Goal: Task Accomplishment & Management: Manage account settings

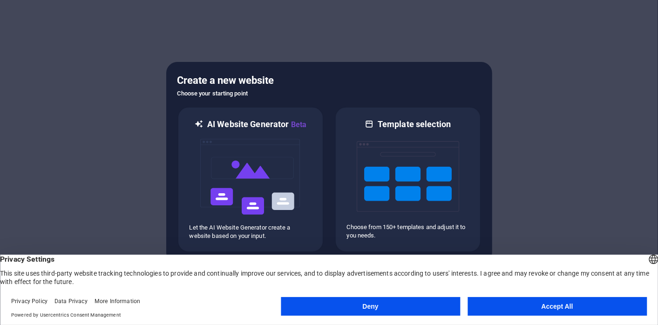
click at [366, 308] on button "Deny" at bounding box center [370, 306] width 179 height 19
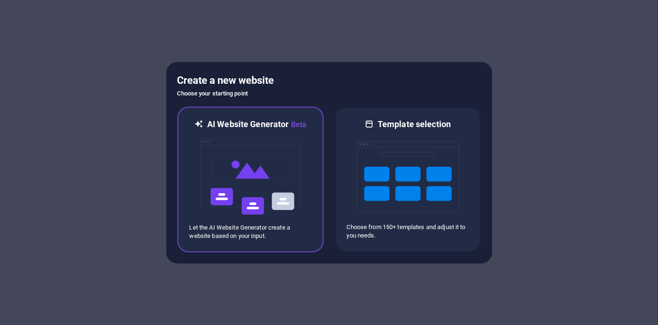
click at [247, 196] on img at bounding box center [250, 176] width 102 height 93
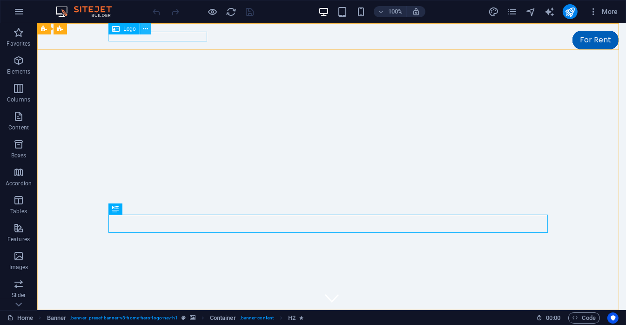
click at [145, 27] on icon at bounding box center [145, 29] width 5 height 10
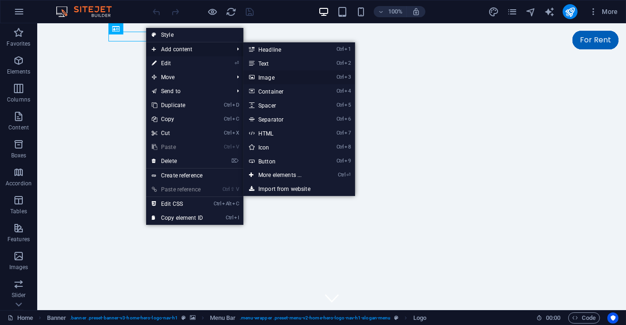
click at [270, 77] on link "Ctrl 3 Image" at bounding box center [281, 77] width 77 height 14
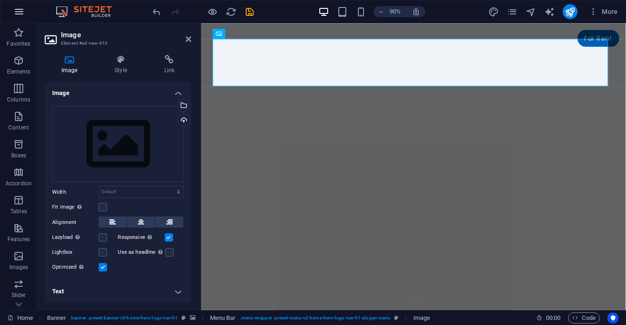
click at [21, 14] on icon "button" at bounding box center [19, 11] width 11 height 11
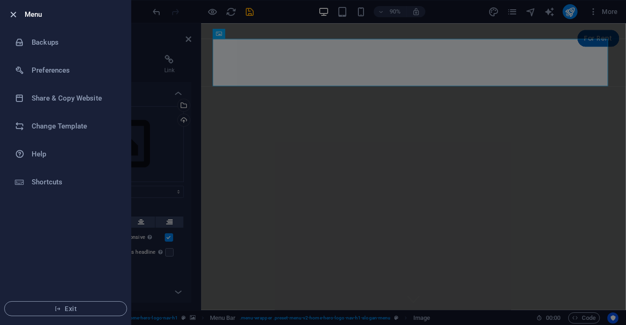
click at [12, 13] on icon "button" at bounding box center [13, 14] width 11 height 11
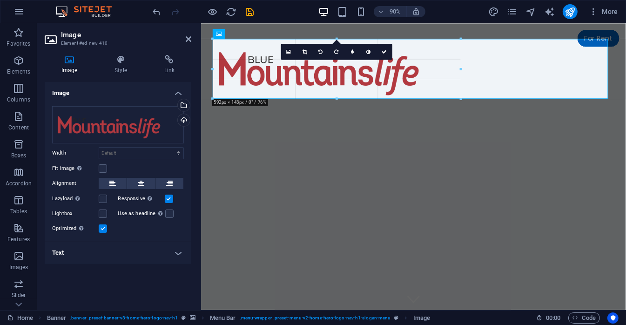
drag, startPoint x: 607, startPoint y: 136, endPoint x: 360, endPoint y: 82, distance: 253.1
type input "592"
select select "px"
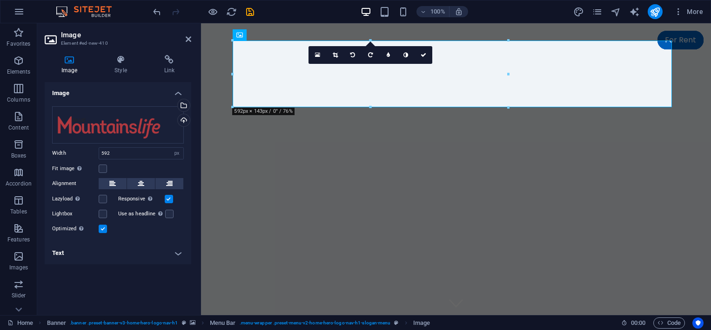
click at [316, 15] on div "100% More" at bounding box center [429, 11] width 556 height 15
click at [426, 55] on icon at bounding box center [424, 55] width 6 height 6
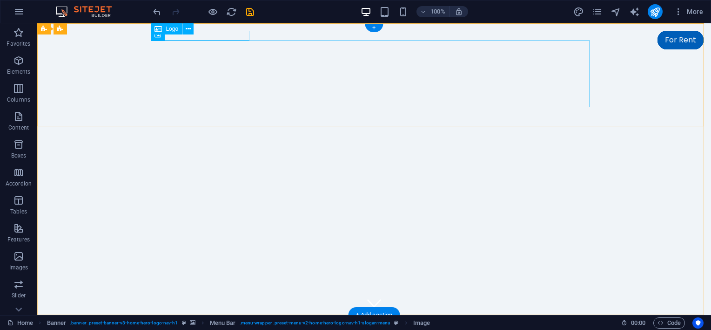
click at [227, 322] on div "[DOMAIN_NAME]" at bounding box center [374, 327] width 439 height 10
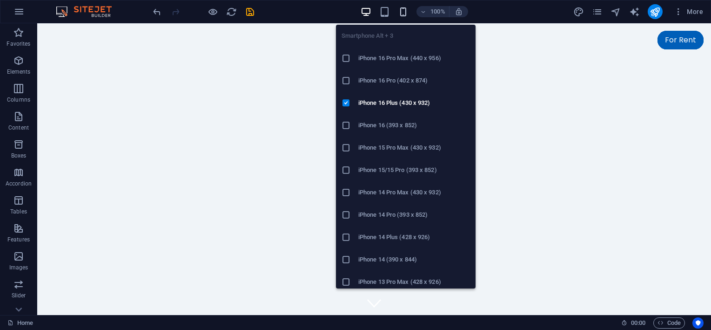
click at [406, 12] on icon "button" at bounding box center [403, 12] width 11 height 11
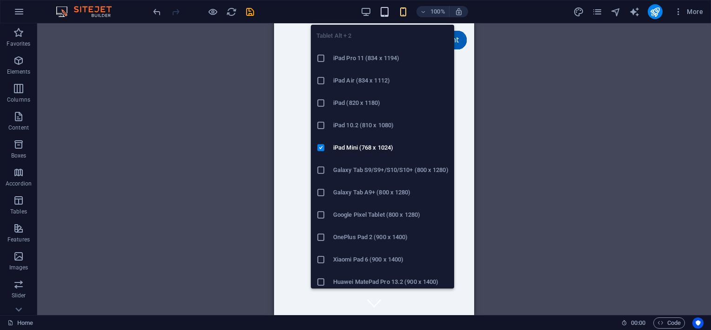
click at [384, 14] on icon "button" at bounding box center [384, 12] width 11 height 11
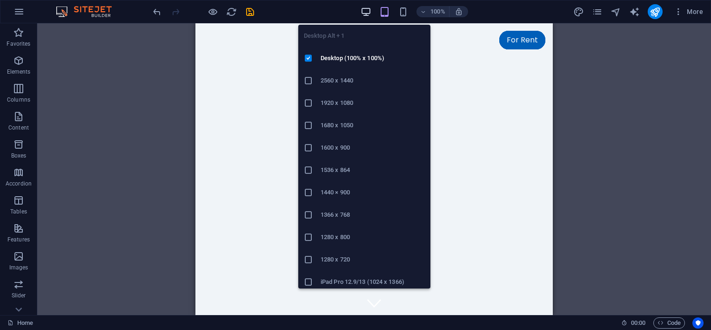
click at [364, 14] on icon "button" at bounding box center [366, 12] width 11 height 11
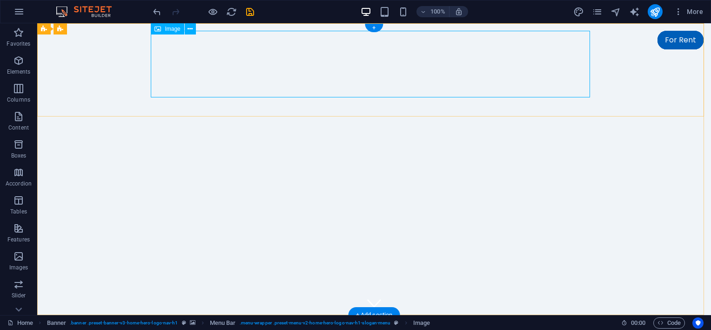
select select "px"
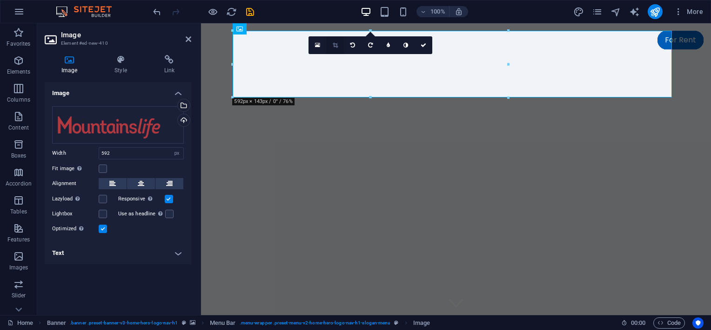
click at [333, 44] on icon at bounding box center [335, 45] width 5 height 6
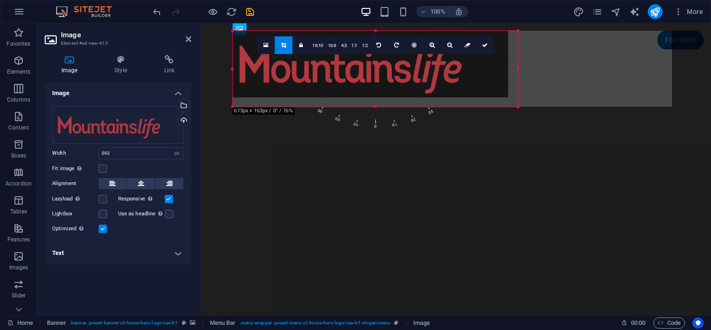
drag, startPoint x: 512, startPoint y: 98, endPoint x: 320, endPoint y: 84, distance: 191.9
click at [521, 107] on div "Drag here to replace the existing content. Press “Ctrl” if you want to create a…" at bounding box center [456, 168] width 510 height 291
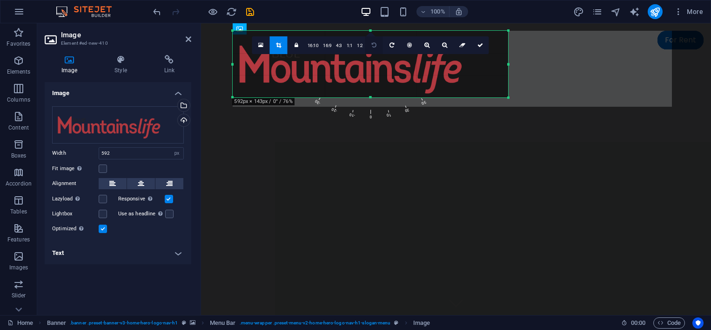
click at [372, 41] on link at bounding box center [374, 45] width 18 height 18
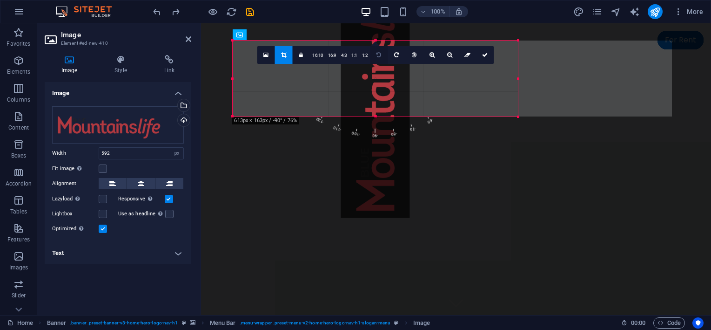
select select "DISABLED_OPTION_VALUE"
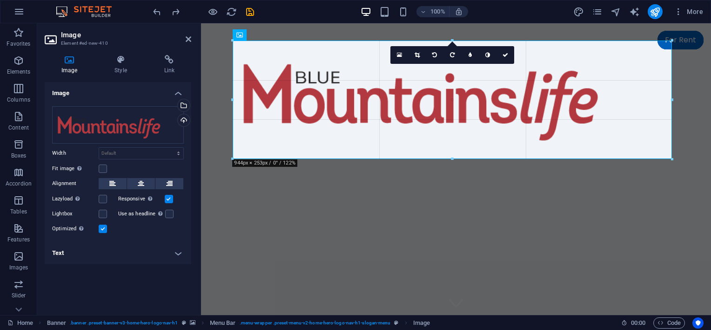
drag, startPoint x: 672, startPoint y: 148, endPoint x: 477, endPoint y: 130, distance: 195.8
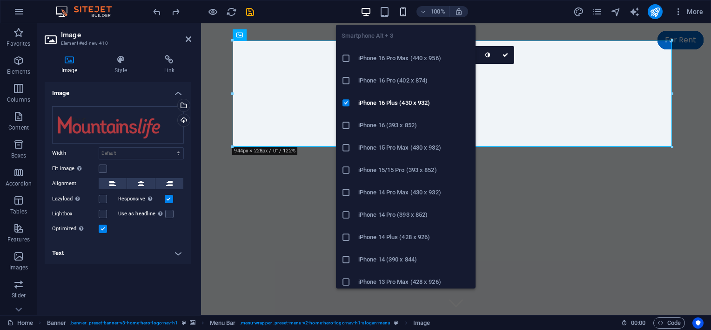
click at [402, 12] on icon "button" at bounding box center [403, 12] width 11 height 11
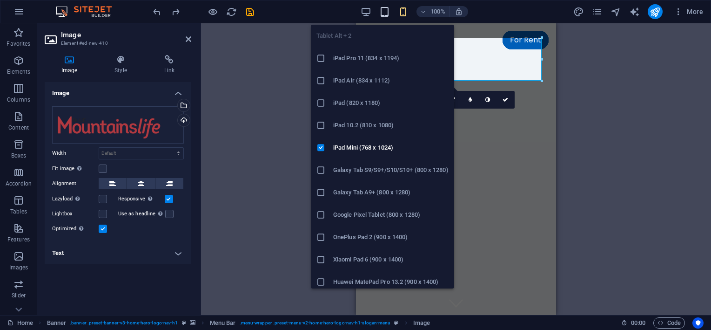
click at [387, 12] on icon "button" at bounding box center [384, 12] width 11 height 11
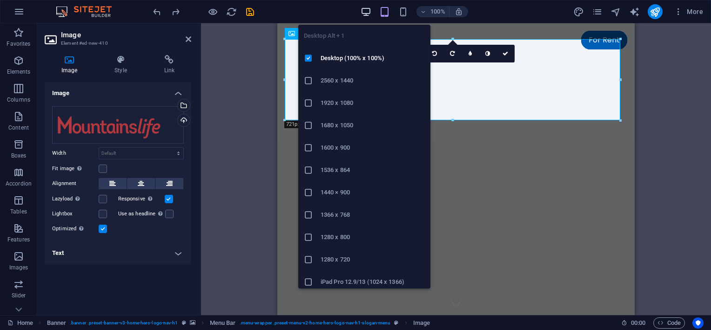
click at [365, 11] on icon "button" at bounding box center [366, 12] width 11 height 11
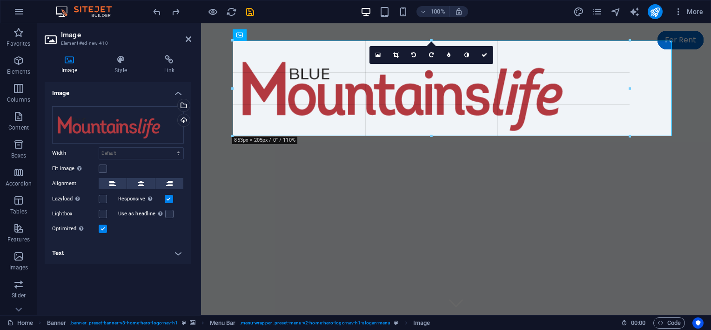
drag, startPoint x: 672, startPoint y: 148, endPoint x: 426, endPoint y: 105, distance: 250.1
type input "857"
select select "px"
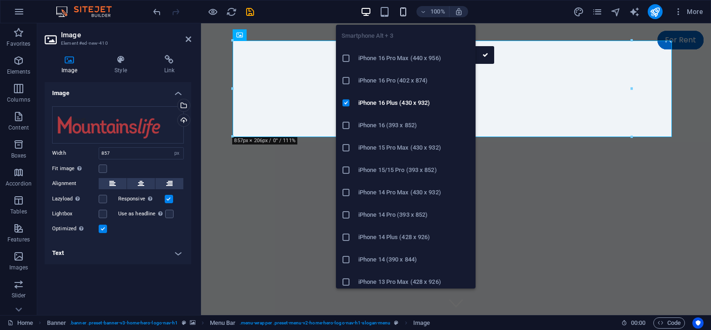
click at [402, 14] on icon "button" at bounding box center [403, 12] width 11 height 11
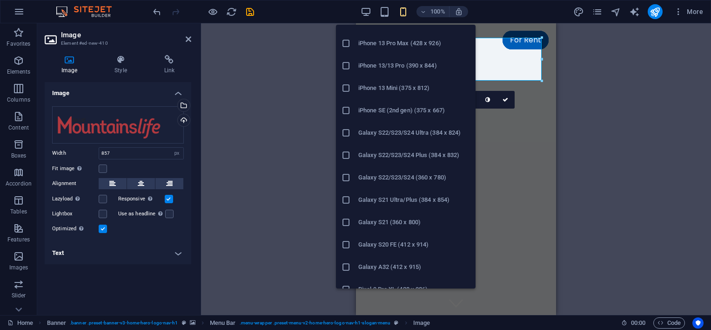
scroll to position [279, 0]
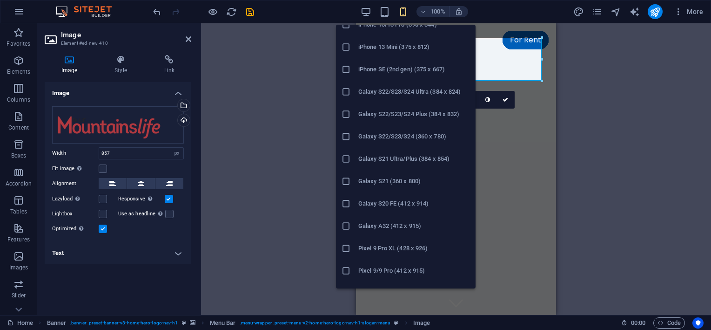
click at [391, 140] on h6 "Galaxy S22/S23/S24 (360 x 780)" at bounding box center [414, 136] width 112 height 11
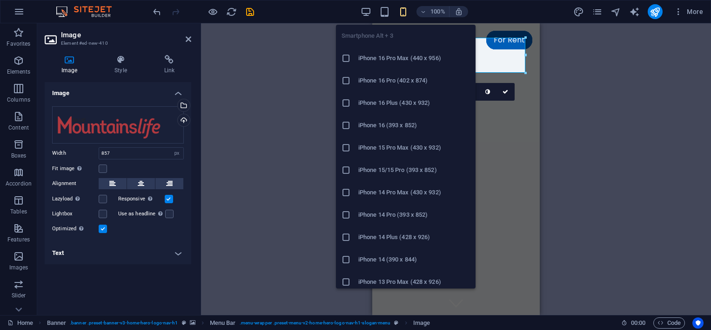
click at [404, 12] on icon "button" at bounding box center [403, 12] width 11 height 11
click at [390, 60] on h6 "iPhone 16 Pro Max (440 x 956)" at bounding box center [414, 58] width 112 height 11
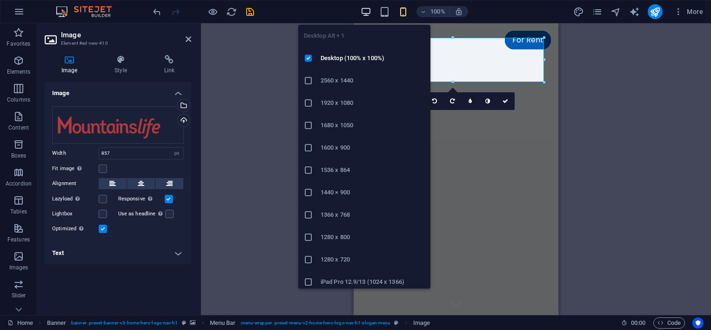
click at [364, 9] on icon "button" at bounding box center [366, 12] width 11 height 11
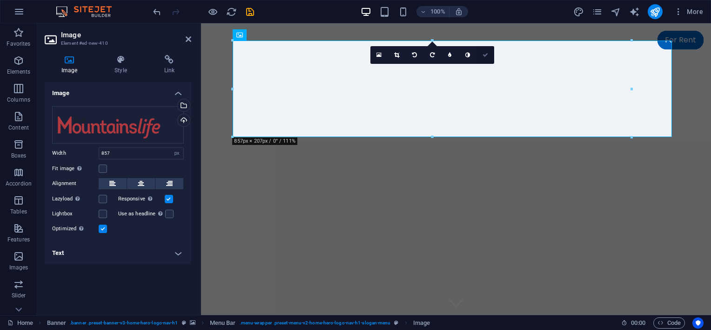
click at [487, 56] on icon at bounding box center [486, 55] width 6 height 6
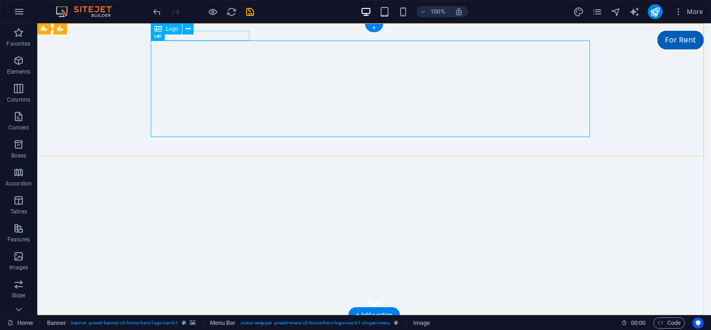
click at [231, 322] on div "[DOMAIN_NAME]" at bounding box center [374, 327] width 439 height 10
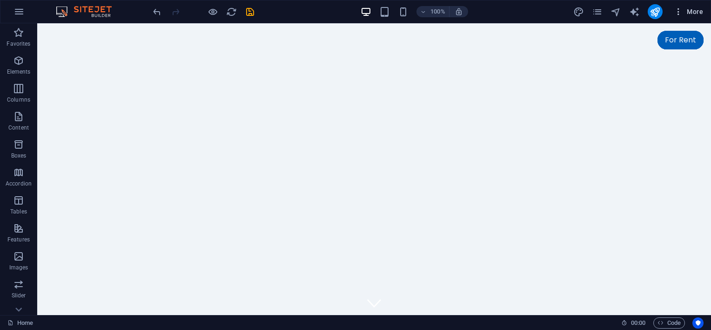
click at [657, 13] on icon "button" at bounding box center [678, 11] width 9 height 9
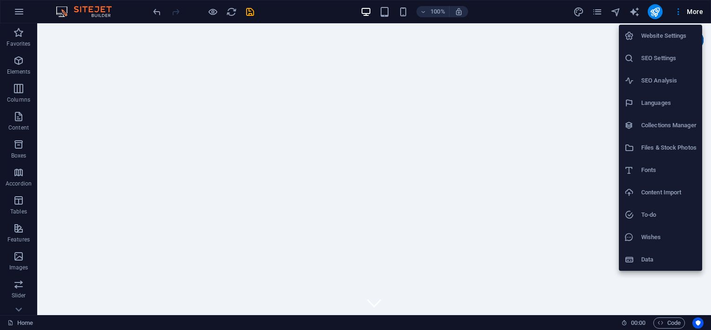
click at [657, 15] on div at bounding box center [355, 165] width 711 height 330
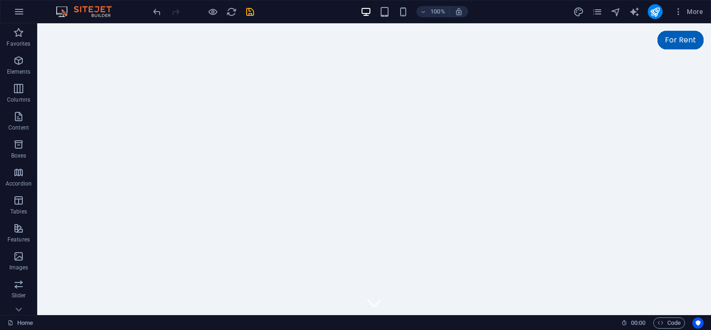
click at [657, 15] on span "More" at bounding box center [688, 11] width 29 height 9
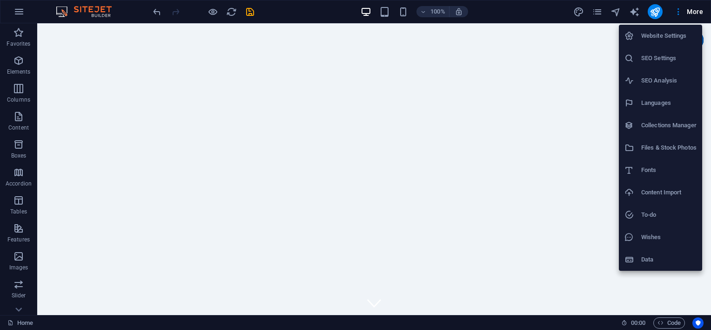
click at [657, 15] on div at bounding box center [355, 165] width 711 height 330
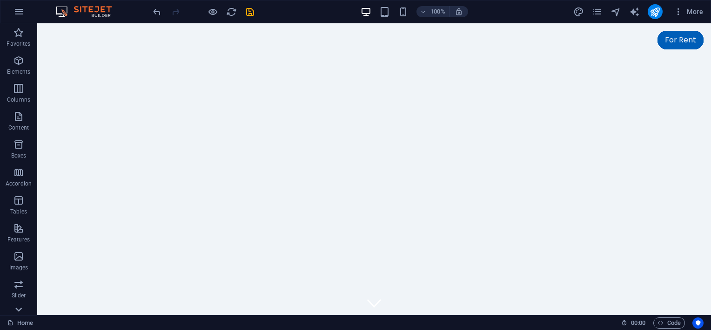
click at [15, 311] on icon at bounding box center [18, 309] width 13 height 13
click at [17, 135] on span "Images" at bounding box center [18, 134] width 37 height 22
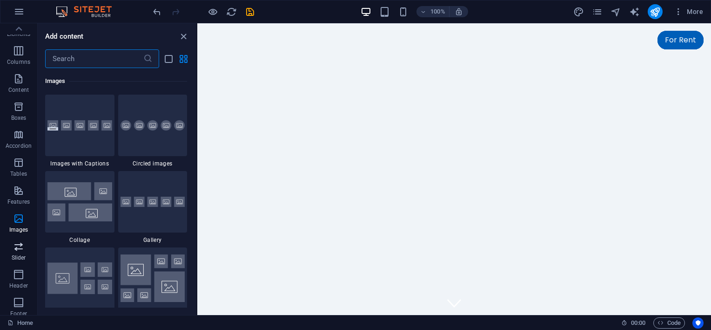
scroll to position [0, 0]
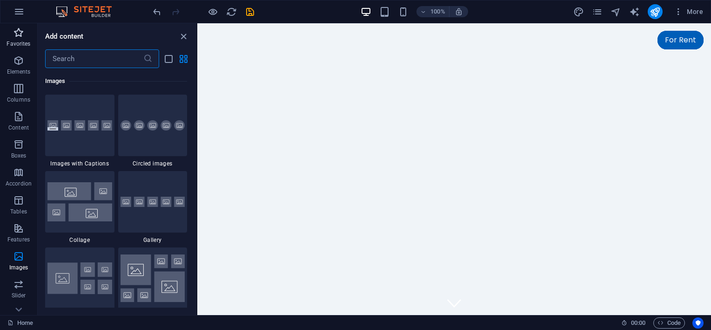
click at [18, 40] on p "Favorites" at bounding box center [19, 43] width 24 height 7
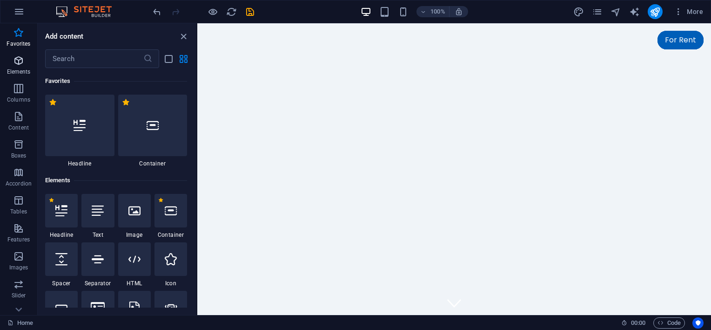
click at [20, 66] on icon "button" at bounding box center [18, 60] width 11 height 11
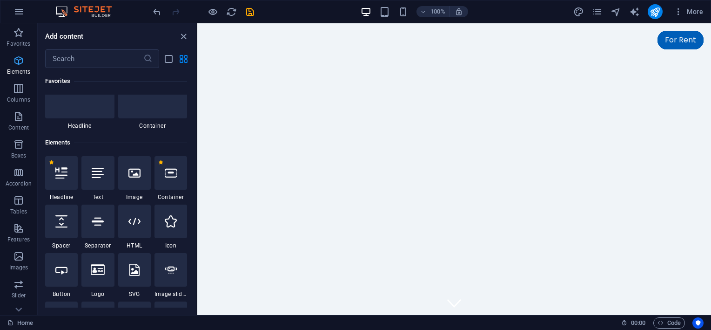
scroll to position [99, 0]
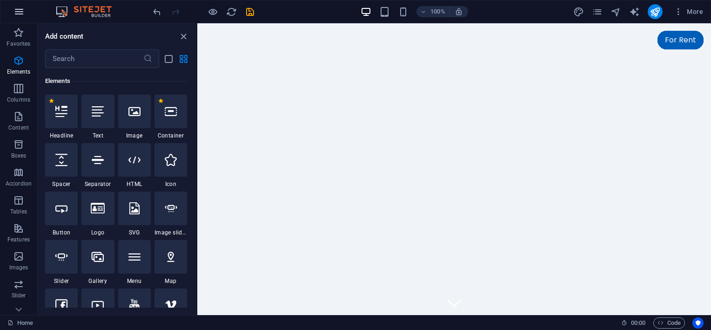
click at [18, 14] on icon "button" at bounding box center [19, 11] width 11 height 11
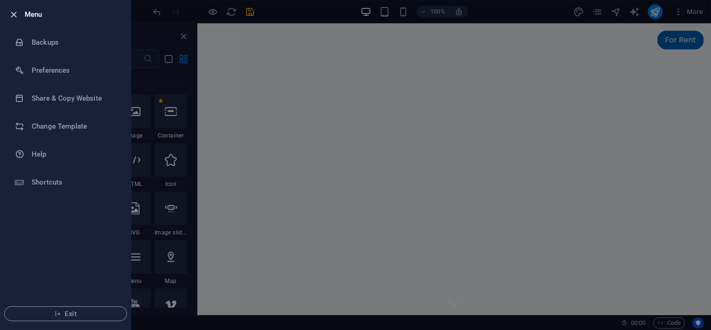
click at [13, 12] on icon "button" at bounding box center [13, 14] width 11 height 11
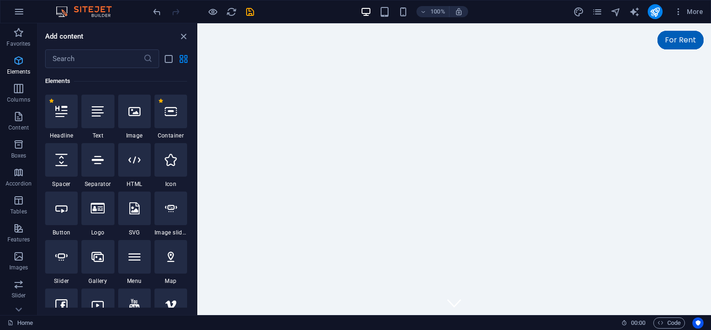
click at [15, 59] on icon "button" at bounding box center [18, 60] width 11 height 11
click at [183, 37] on icon "close panel" at bounding box center [183, 36] width 11 height 11
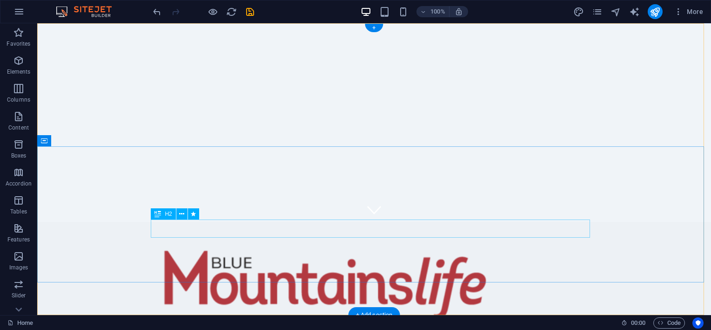
scroll to position [0, 0]
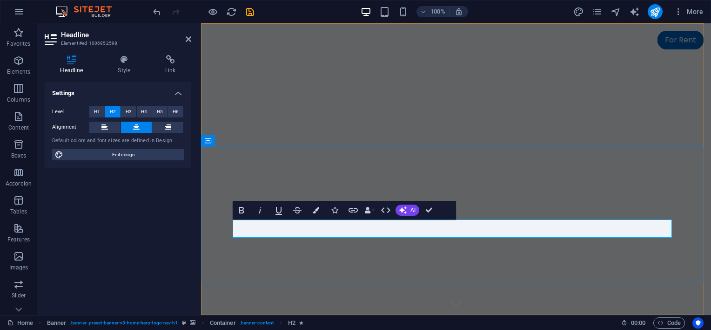
click at [123, 64] on icon at bounding box center [124, 59] width 44 height 9
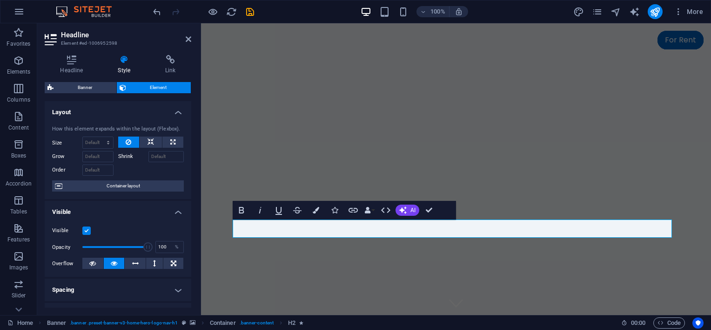
click at [143, 87] on span "Element" at bounding box center [159, 87] width 60 height 11
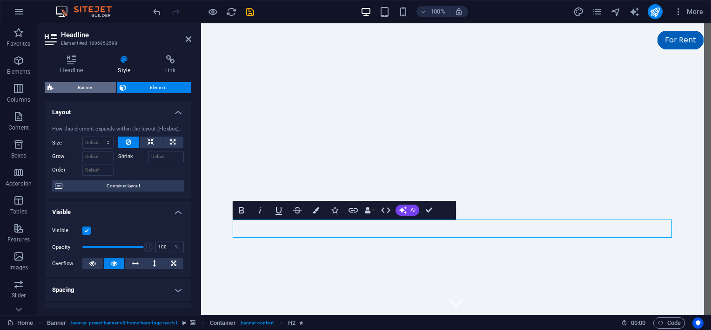
click at [82, 83] on span "Banner" at bounding box center [84, 87] width 57 height 11
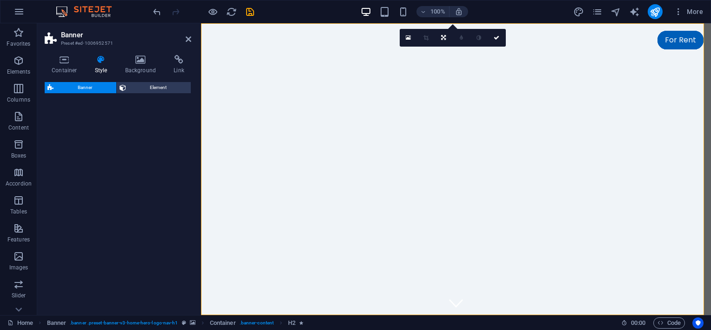
select select "preset-banner-v3-home-hero-logo-nav-h1"
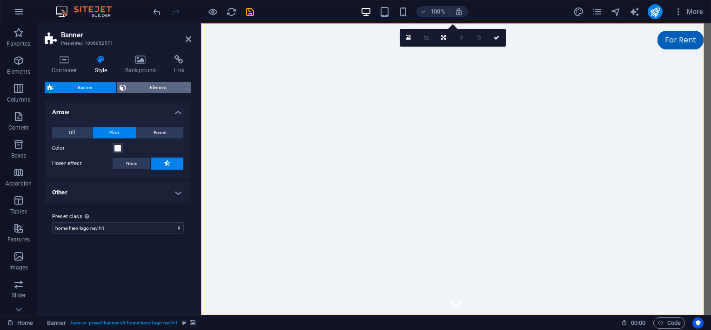
click at [147, 90] on span "Element" at bounding box center [159, 87] width 60 height 11
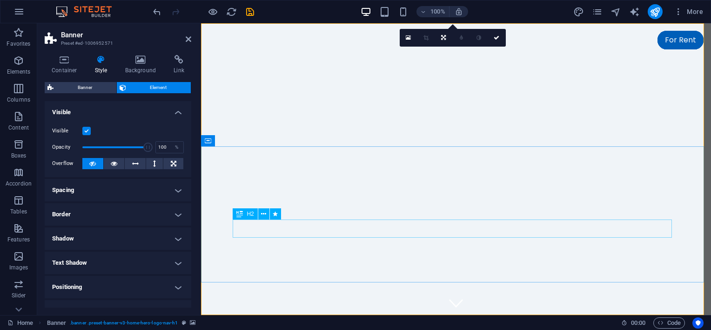
click at [263, 214] on icon at bounding box center [263, 214] width 5 height 10
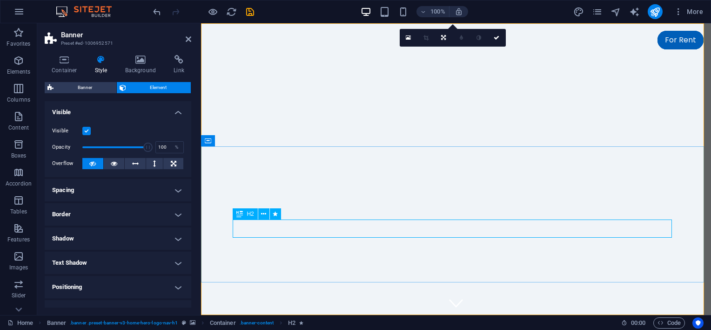
click at [250, 214] on span "H2" at bounding box center [250, 214] width 7 height 6
click at [263, 214] on icon at bounding box center [263, 214] width 5 height 10
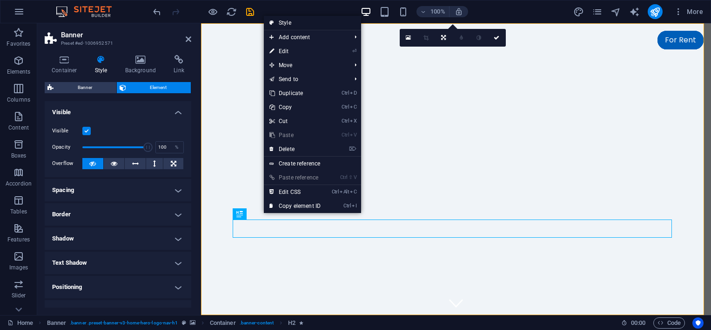
click at [285, 24] on link "Style" at bounding box center [312, 23] width 97 height 14
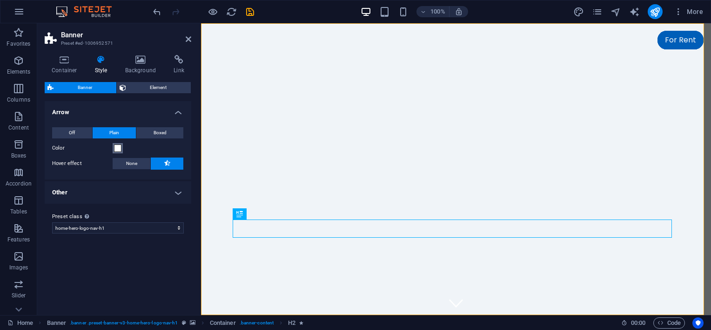
click at [119, 148] on span at bounding box center [117, 147] width 7 height 7
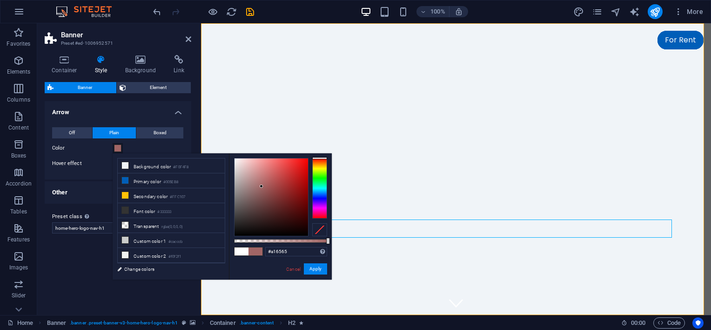
drag, startPoint x: 238, startPoint y: 161, endPoint x: 262, endPoint y: 186, distance: 34.9
click at [262, 186] on div at bounding box center [272, 196] width 74 height 77
click at [291, 189] on div at bounding box center [272, 196] width 74 height 77
type input "#fafafa"
drag, startPoint x: 290, startPoint y: 187, endPoint x: 229, endPoint y: 159, distance: 66.7
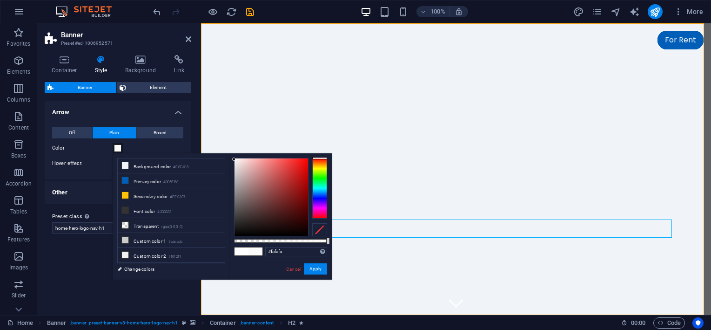
click at [229, 159] on div "#fafafa Supported formats #0852ed rgb(8, 82, 237) rgba(8, 82, 237, 90%) hsv(221…" at bounding box center [280, 283] width 103 height 261
click at [315, 265] on button "Apply" at bounding box center [315, 268] width 23 height 11
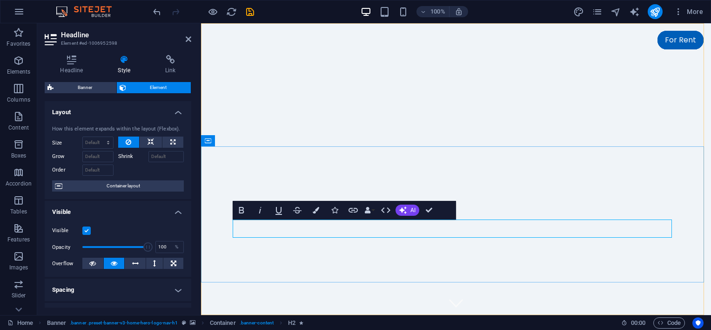
click at [315, 209] on icon "button" at bounding box center [316, 210] width 7 height 7
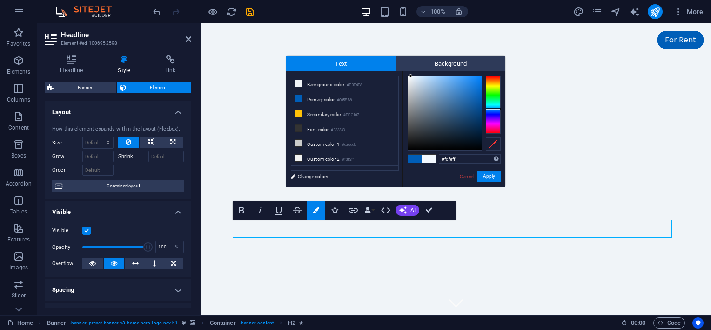
type input "#ffffff"
drag, startPoint x: 480, startPoint y: 95, endPoint x: 406, endPoint y: 75, distance: 76.2
click at [406, 75] on div at bounding box center [407, 75] width 3 height 3
click at [493, 175] on button "Apply" at bounding box center [489, 175] width 23 height 11
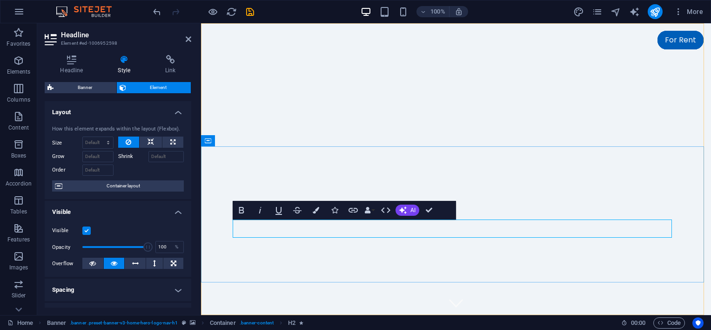
click at [187, 37] on icon at bounding box center [189, 38] width 6 height 7
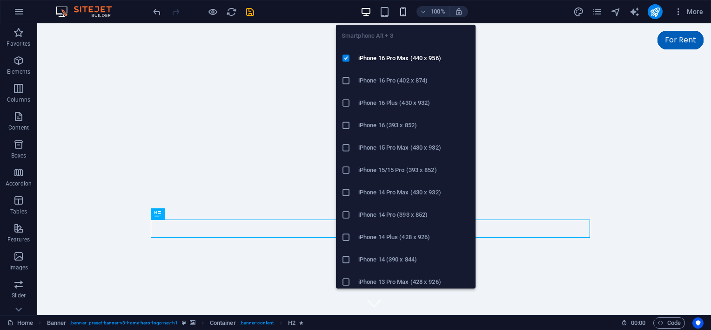
click at [405, 13] on icon "button" at bounding box center [403, 12] width 11 height 11
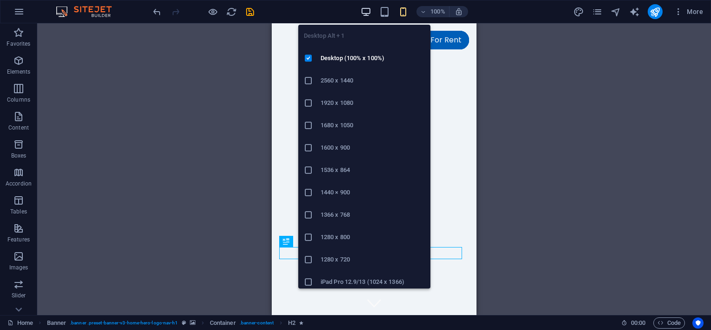
click at [367, 9] on icon "button" at bounding box center [366, 12] width 11 height 11
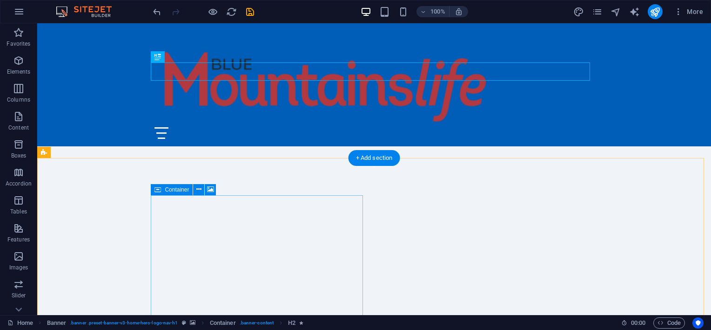
scroll to position [186, 0]
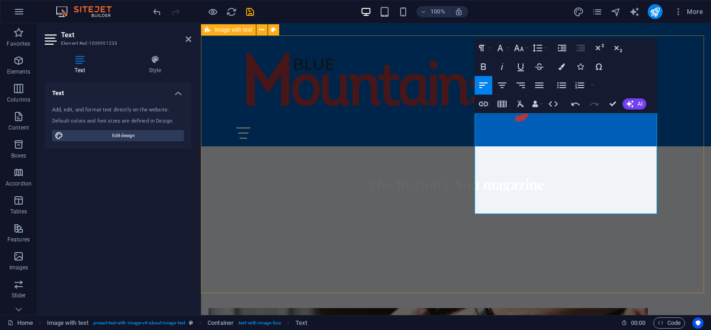
scroll to position [279, 0]
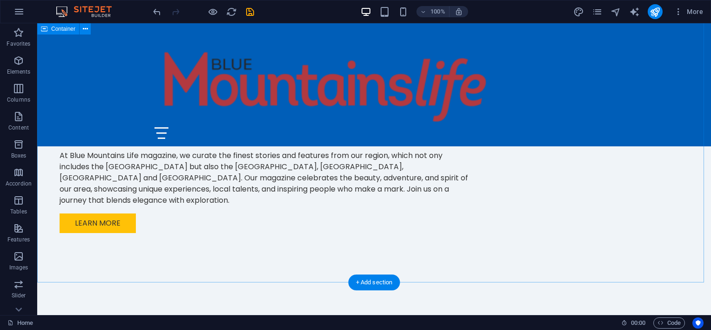
scroll to position [791, 0]
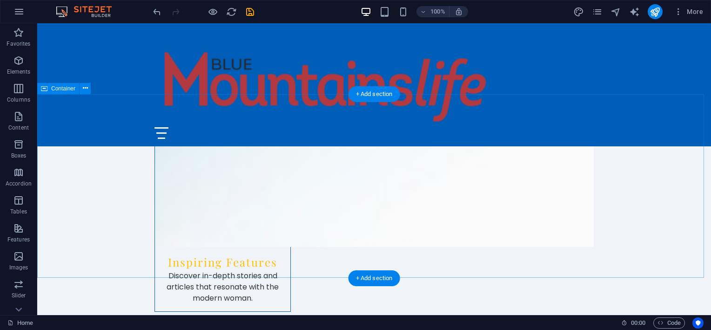
scroll to position [978, 0]
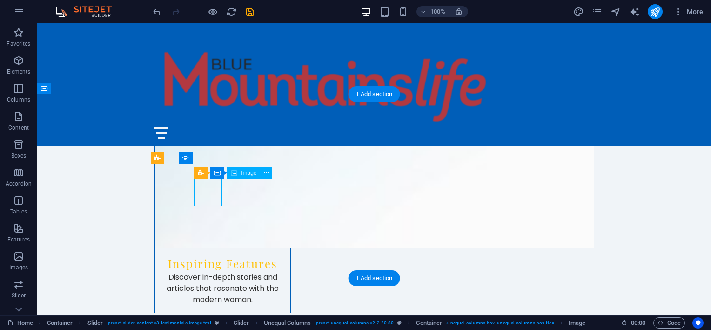
select select "px"
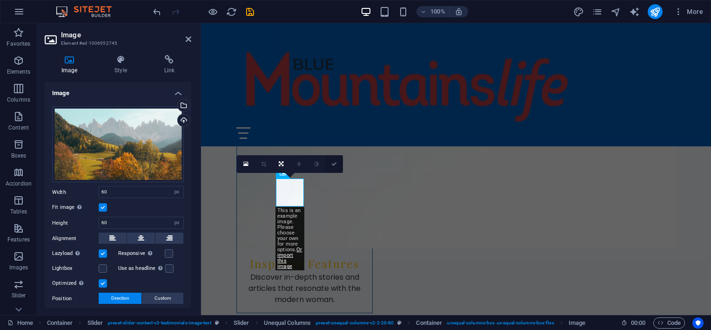
click at [337, 168] on link at bounding box center [334, 164] width 18 height 18
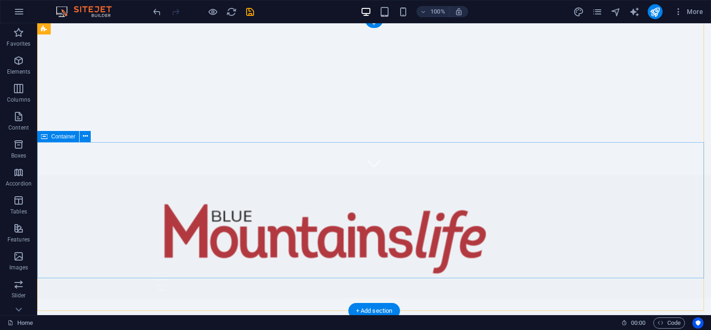
scroll to position [0, 0]
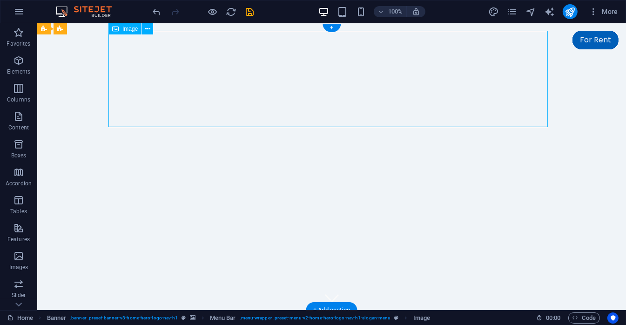
select select "px"
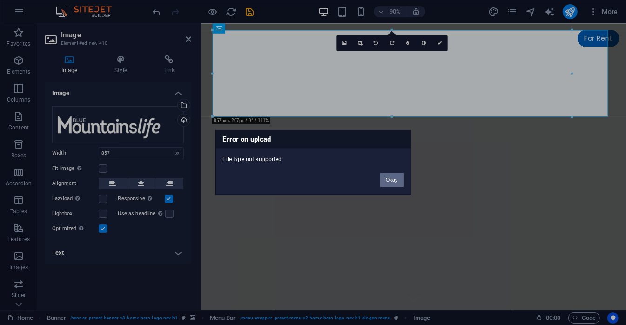
click at [394, 179] on button "Okay" at bounding box center [391, 180] width 23 height 14
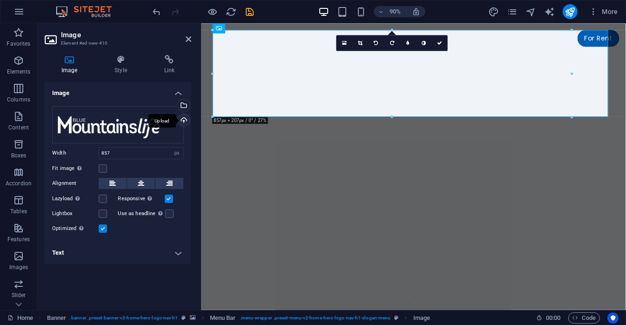
click at [183, 121] on div "Upload" at bounding box center [183, 121] width 14 height 14
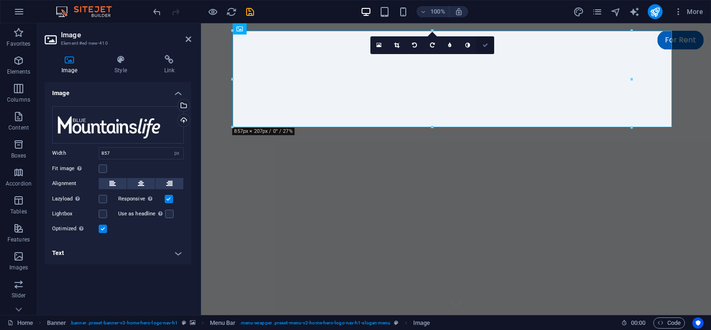
click at [487, 47] on icon at bounding box center [486, 45] width 6 height 6
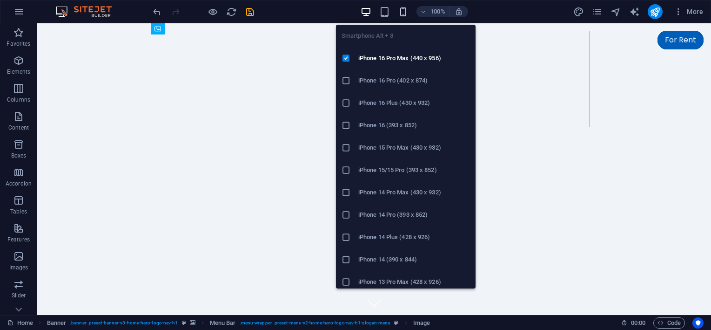
click at [404, 14] on icon "button" at bounding box center [403, 12] width 11 height 11
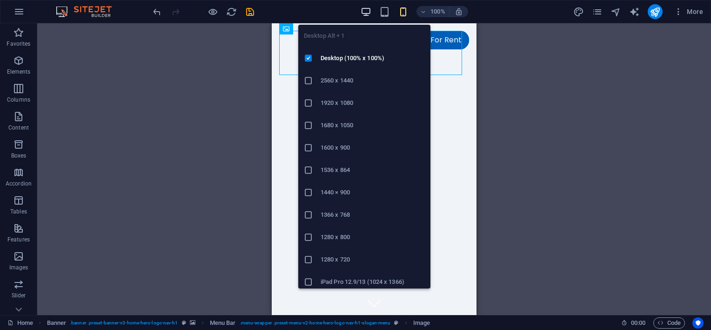
click at [365, 10] on icon "button" at bounding box center [366, 12] width 11 height 11
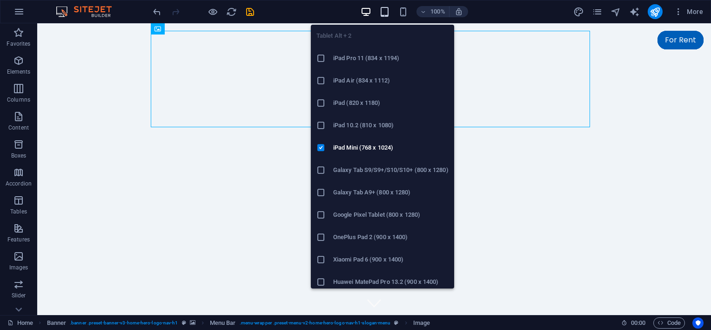
click at [382, 13] on icon "button" at bounding box center [384, 12] width 11 height 11
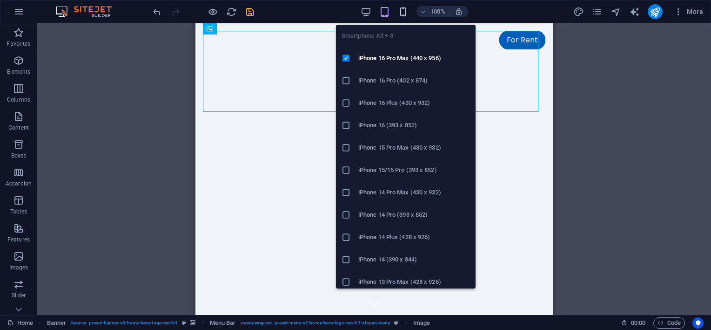
click at [402, 13] on icon "button" at bounding box center [403, 12] width 11 height 11
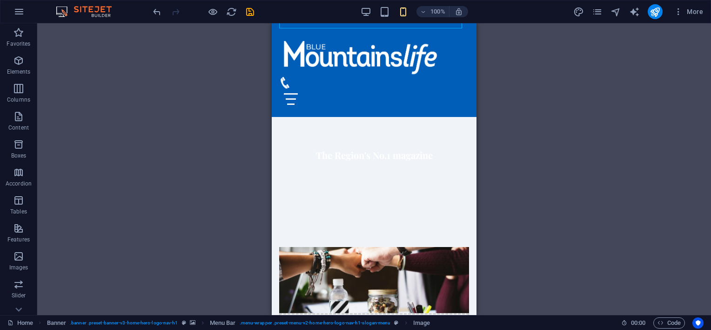
scroll to position [279, 0]
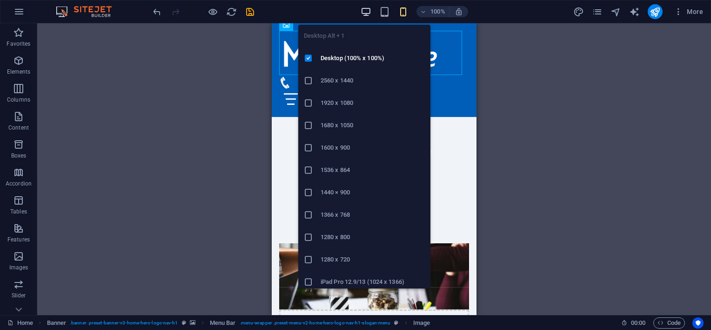
click at [364, 12] on icon "button" at bounding box center [366, 12] width 11 height 11
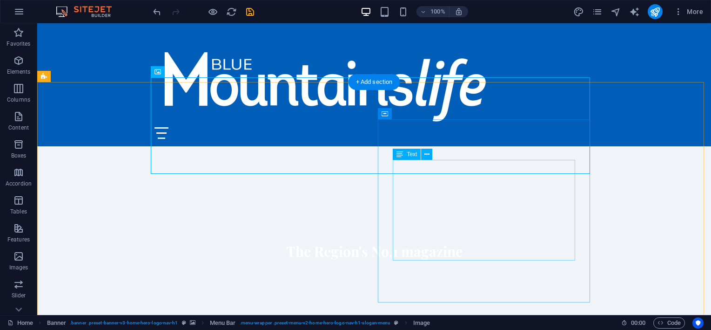
scroll to position [233, 0]
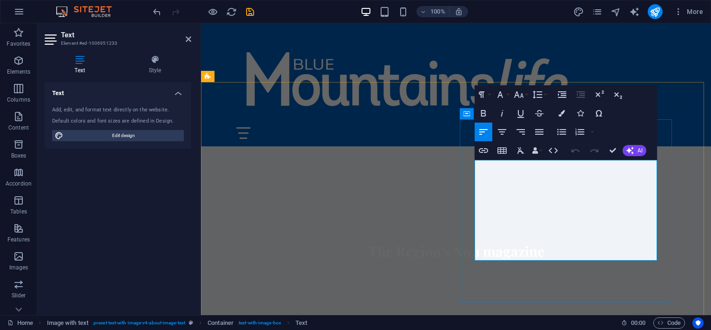
drag, startPoint x: 502, startPoint y: 188, endPoint x: 481, endPoint y: 188, distance: 20.5
drag, startPoint x: 508, startPoint y: 187, endPoint x: 612, endPoint y: 188, distance: 103.8
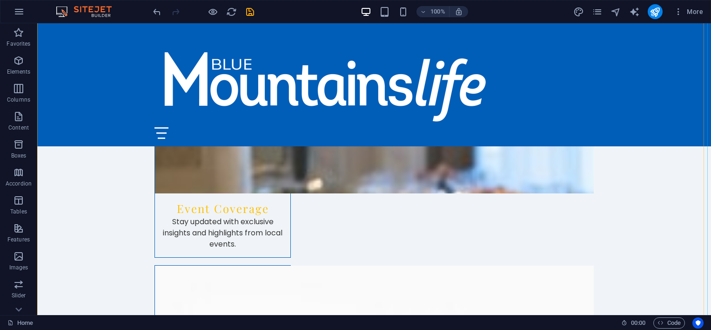
scroll to position [1397, 0]
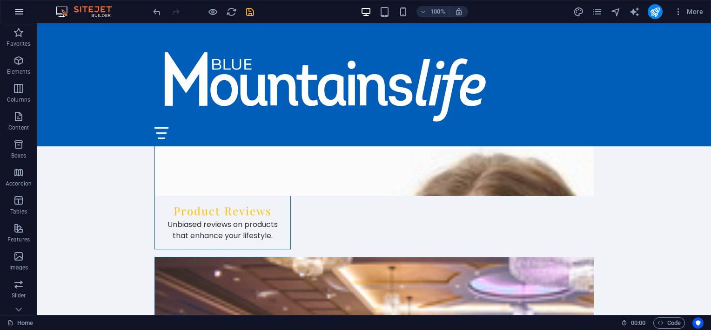
click at [18, 14] on icon "button" at bounding box center [19, 11] width 11 height 11
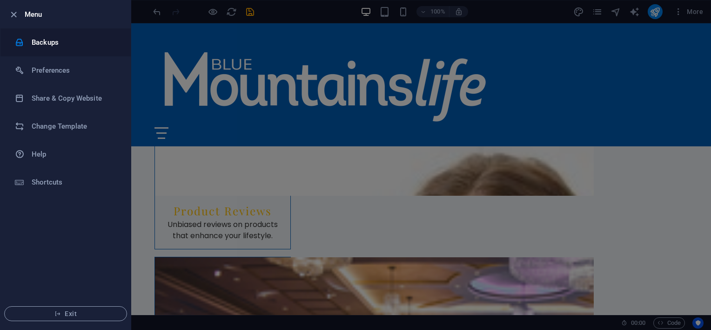
click at [52, 49] on li "Backups" at bounding box center [65, 42] width 130 height 28
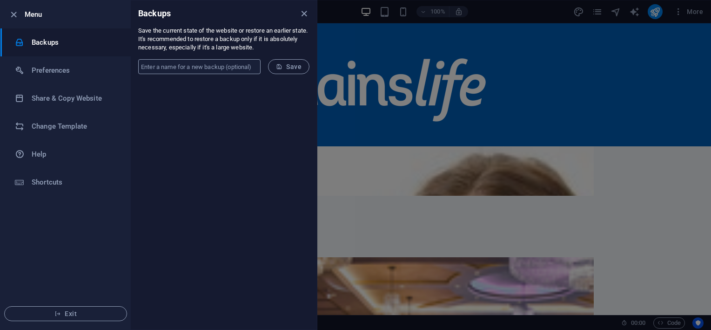
click at [179, 69] on input "text" at bounding box center [199, 66] width 122 height 15
type input "blue mountains life"
click at [290, 69] on span "Save" at bounding box center [289, 66] width 26 height 7
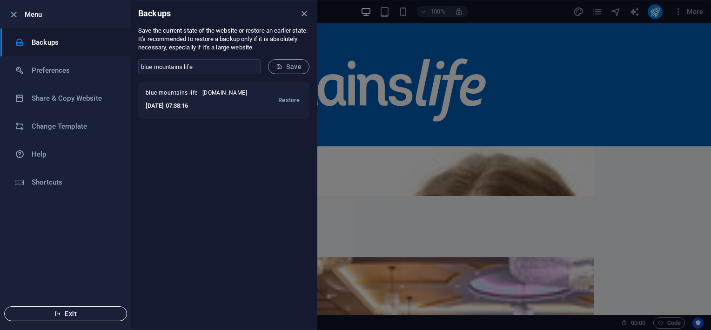
click at [58, 315] on icon "button" at bounding box center [57, 313] width 7 height 7
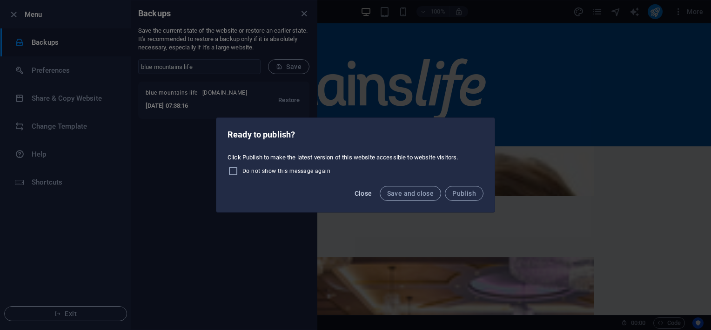
click at [365, 196] on span "Close" at bounding box center [364, 192] width 18 height 7
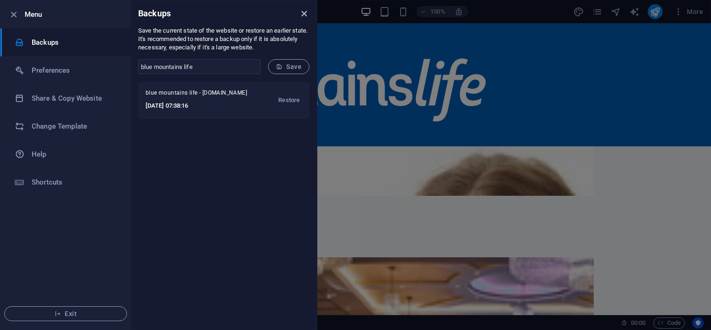
click at [302, 14] on icon "close" at bounding box center [304, 13] width 11 height 11
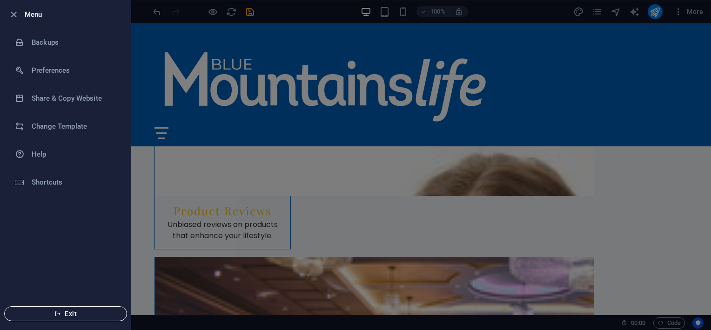
click at [76, 313] on span "Exit" at bounding box center [65, 313] width 107 height 7
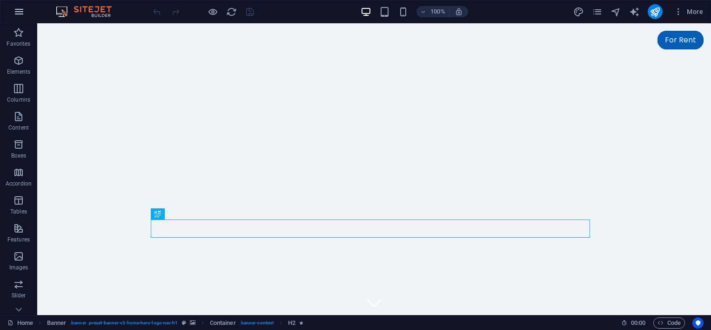
click at [20, 15] on icon "button" at bounding box center [19, 11] width 11 height 11
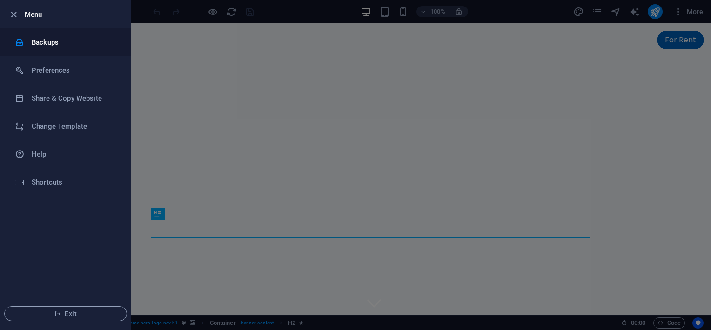
click at [42, 41] on h6 "Backups" at bounding box center [75, 42] width 86 height 11
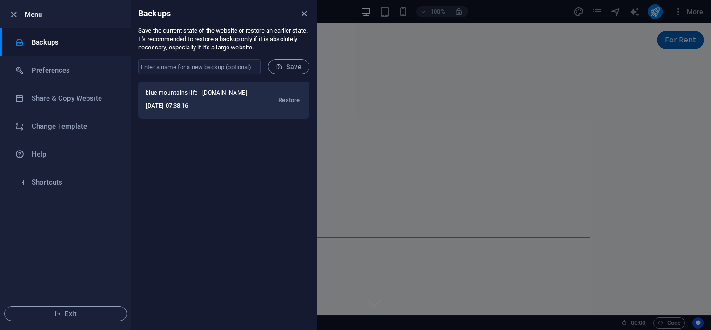
click at [183, 110] on h6 "[DATE] 07:38:16" at bounding box center [199, 105] width 107 height 11
click at [288, 102] on span "Restore" at bounding box center [288, 100] width 21 height 11
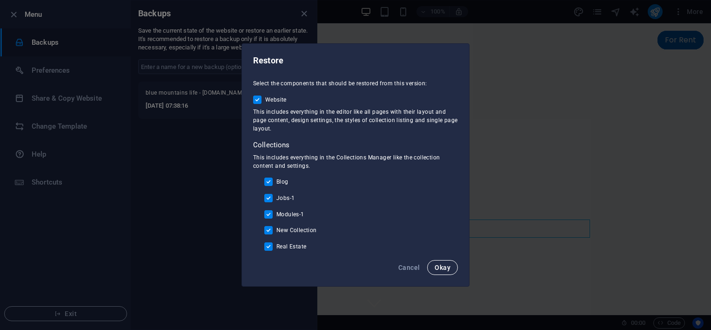
click at [444, 269] on span "Okay" at bounding box center [443, 267] width 16 height 7
checkbox input "false"
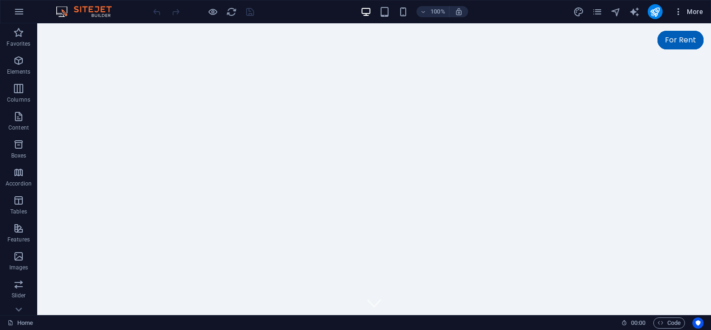
click at [679, 16] on button "More" at bounding box center [688, 11] width 37 height 15
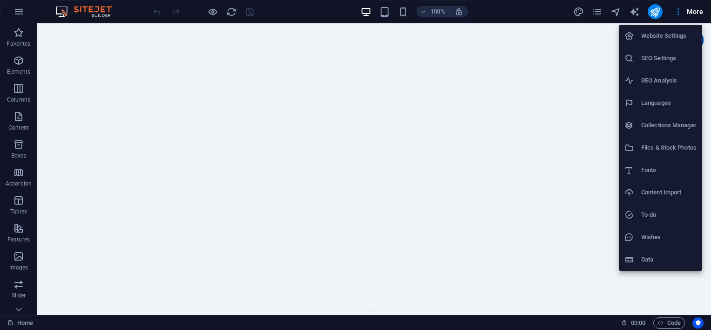
click at [671, 149] on h6 "Files & Stock Photos" at bounding box center [669, 147] width 55 height 11
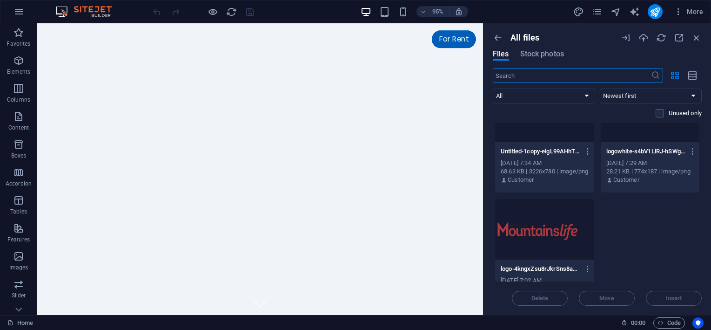
scroll to position [71, 0]
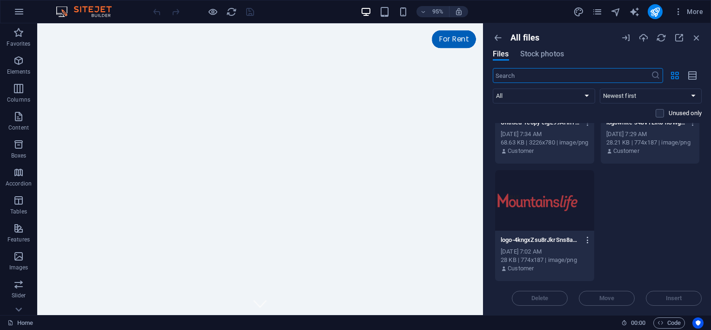
click at [588, 242] on icon "button" at bounding box center [588, 240] width 9 height 8
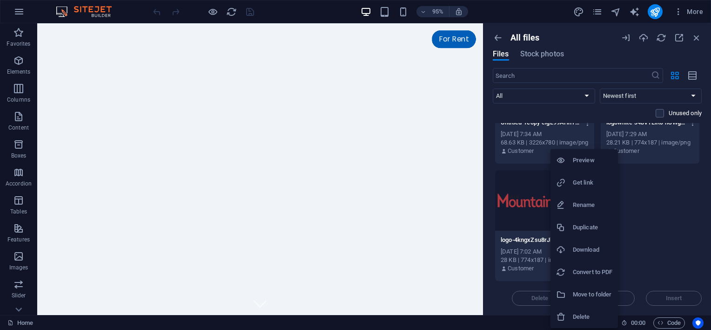
click at [580, 317] on h6 "Delete" at bounding box center [593, 316] width 40 height 11
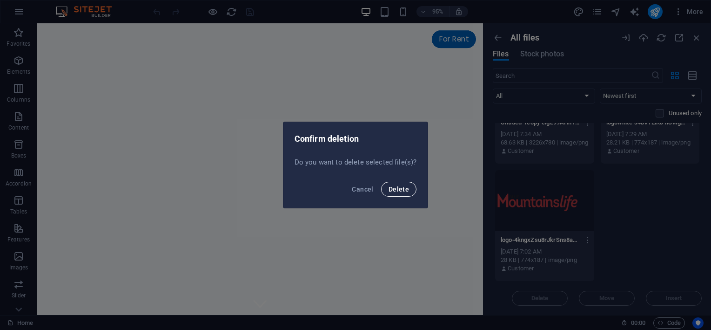
click at [407, 194] on button "Delete" at bounding box center [398, 189] width 35 height 15
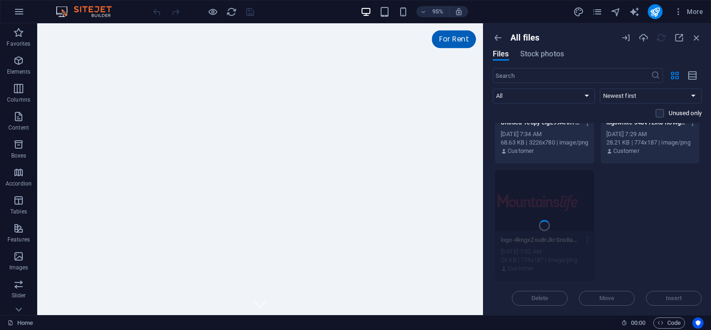
scroll to position [0, 0]
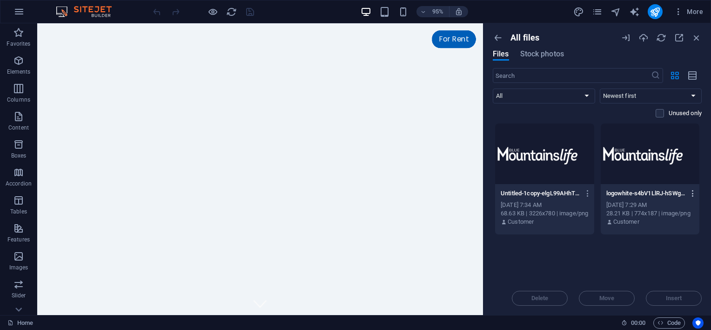
click at [691, 195] on icon "button" at bounding box center [693, 193] width 9 height 8
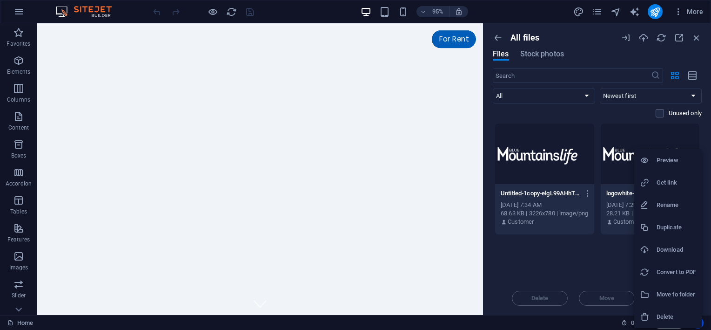
click at [665, 314] on h6 "Delete" at bounding box center [677, 316] width 40 height 11
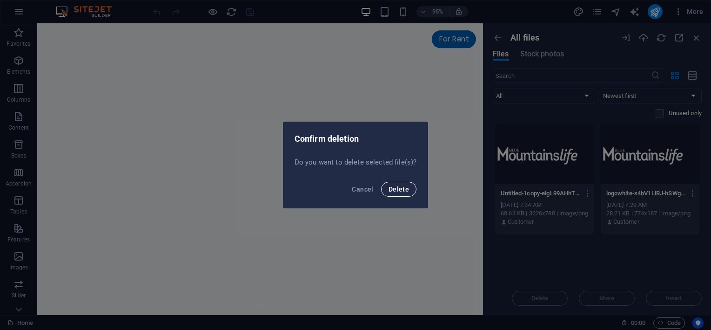
click at [388, 184] on button "Delete" at bounding box center [398, 189] width 35 height 15
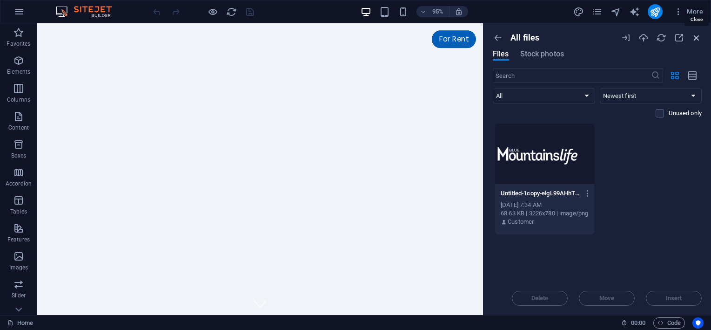
click at [696, 41] on icon "button" at bounding box center [697, 38] width 10 height 10
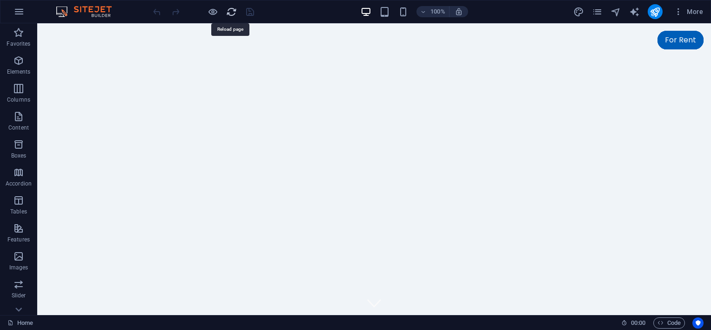
click at [227, 11] on icon "reload" at bounding box center [231, 12] width 11 height 11
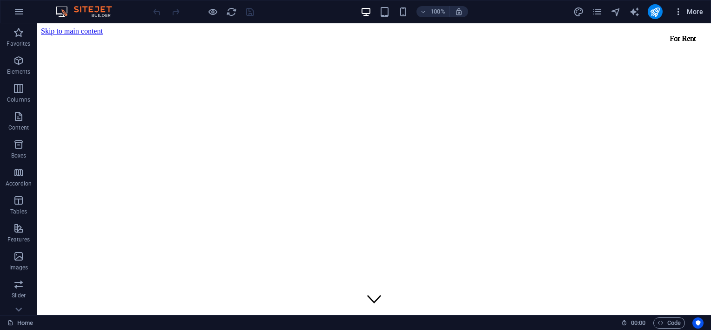
click at [677, 10] on icon "button" at bounding box center [678, 11] width 9 height 9
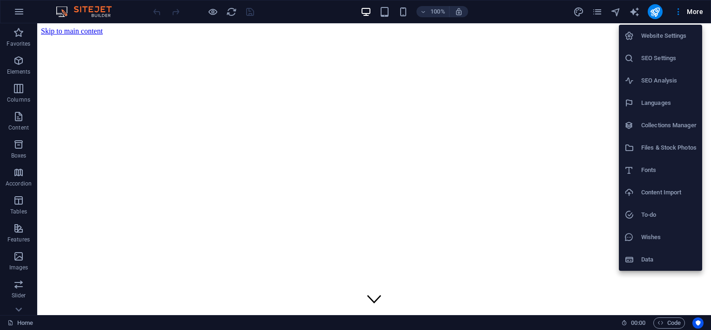
click at [18, 10] on div at bounding box center [355, 165] width 711 height 330
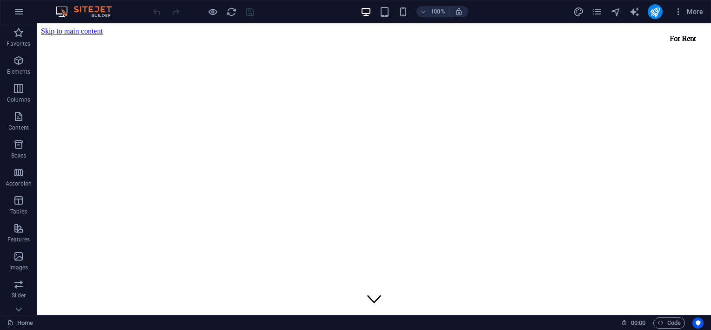
click at [18, 10] on icon "button" at bounding box center [19, 11] width 11 height 11
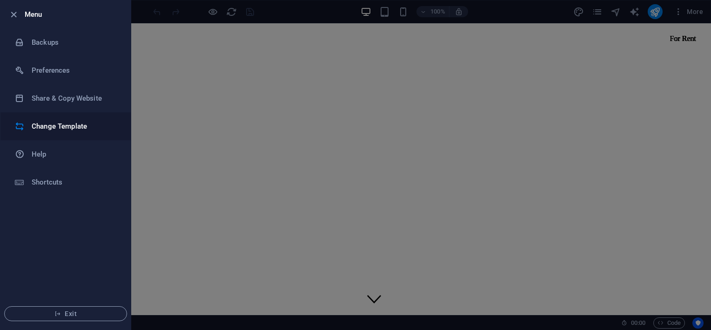
click at [54, 135] on li "Change Template" at bounding box center [65, 126] width 130 height 28
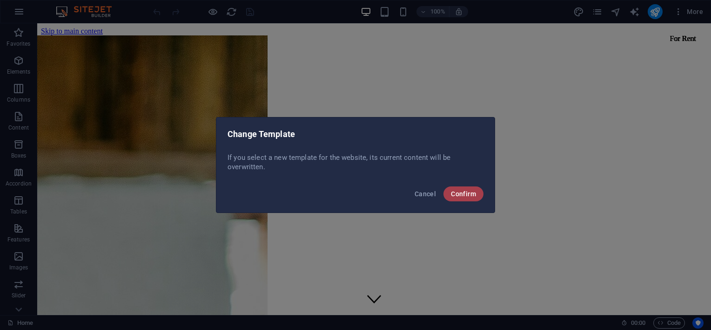
click at [461, 198] on button "Confirm" at bounding box center [464, 193] width 40 height 15
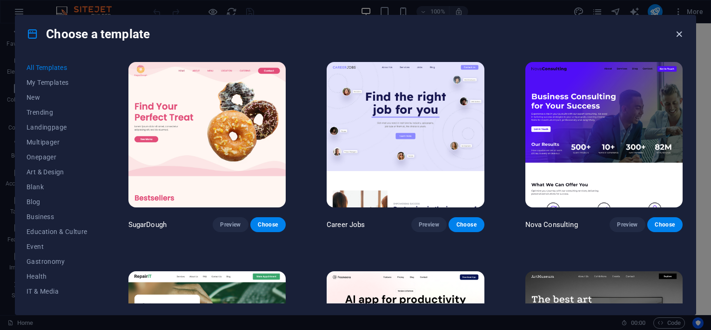
drag, startPoint x: 679, startPoint y: 35, endPoint x: 612, endPoint y: 16, distance: 69.4
click at [679, 35] on icon "button" at bounding box center [679, 34] width 11 height 11
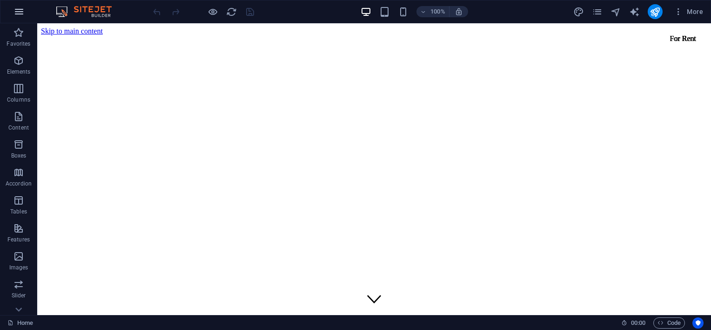
click at [17, 12] on icon "button" at bounding box center [19, 11] width 11 height 11
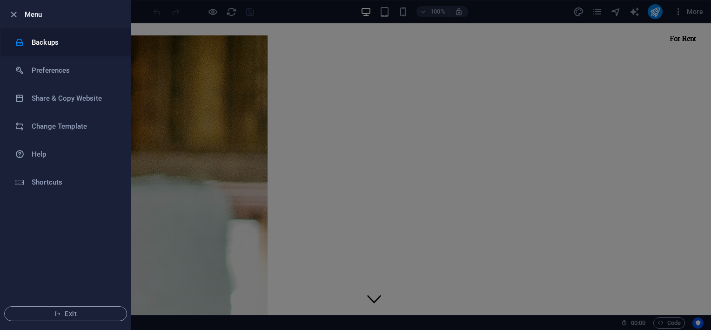
click at [34, 41] on h6 "Backups" at bounding box center [75, 42] width 86 height 11
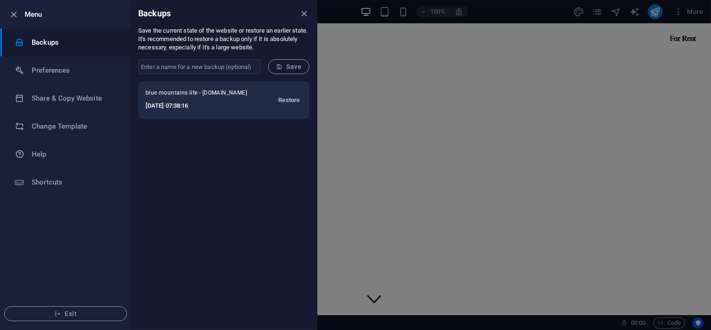
click at [284, 101] on span "Restore" at bounding box center [288, 100] width 21 height 11
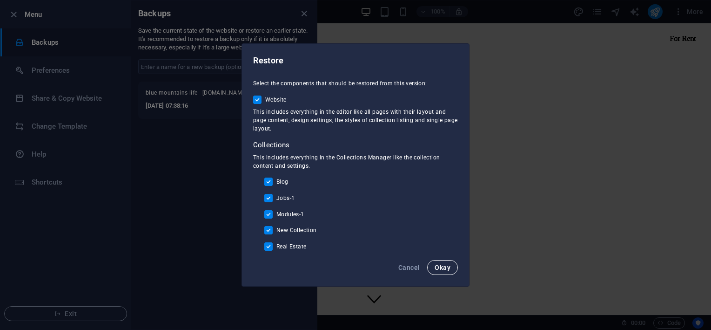
click at [445, 267] on span "Okay" at bounding box center [443, 267] width 16 height 7
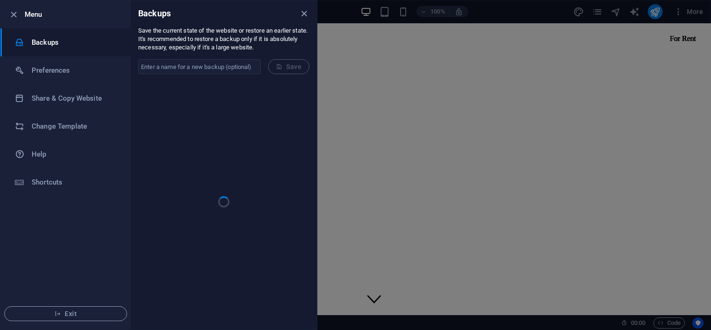
checkbox input "false"
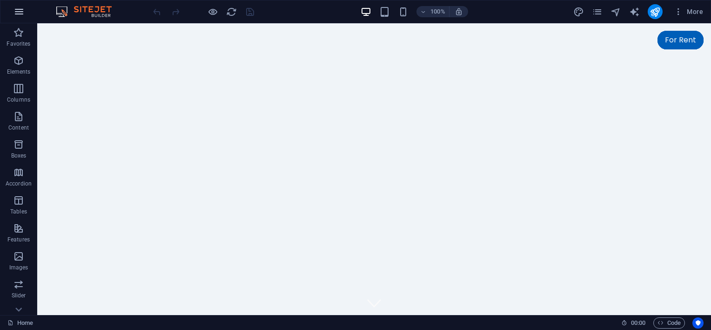
click at [23, 14] on icon "button" at bounding box center [19, 11] width 11 height 11
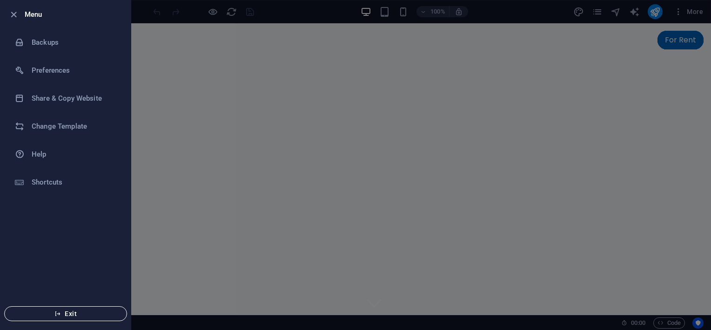
click at [72, 314] on span "Exit" at bounding box center [65, 313] width 107 height 7
